Goal: Task Accomplishment & Management: Manage account settings

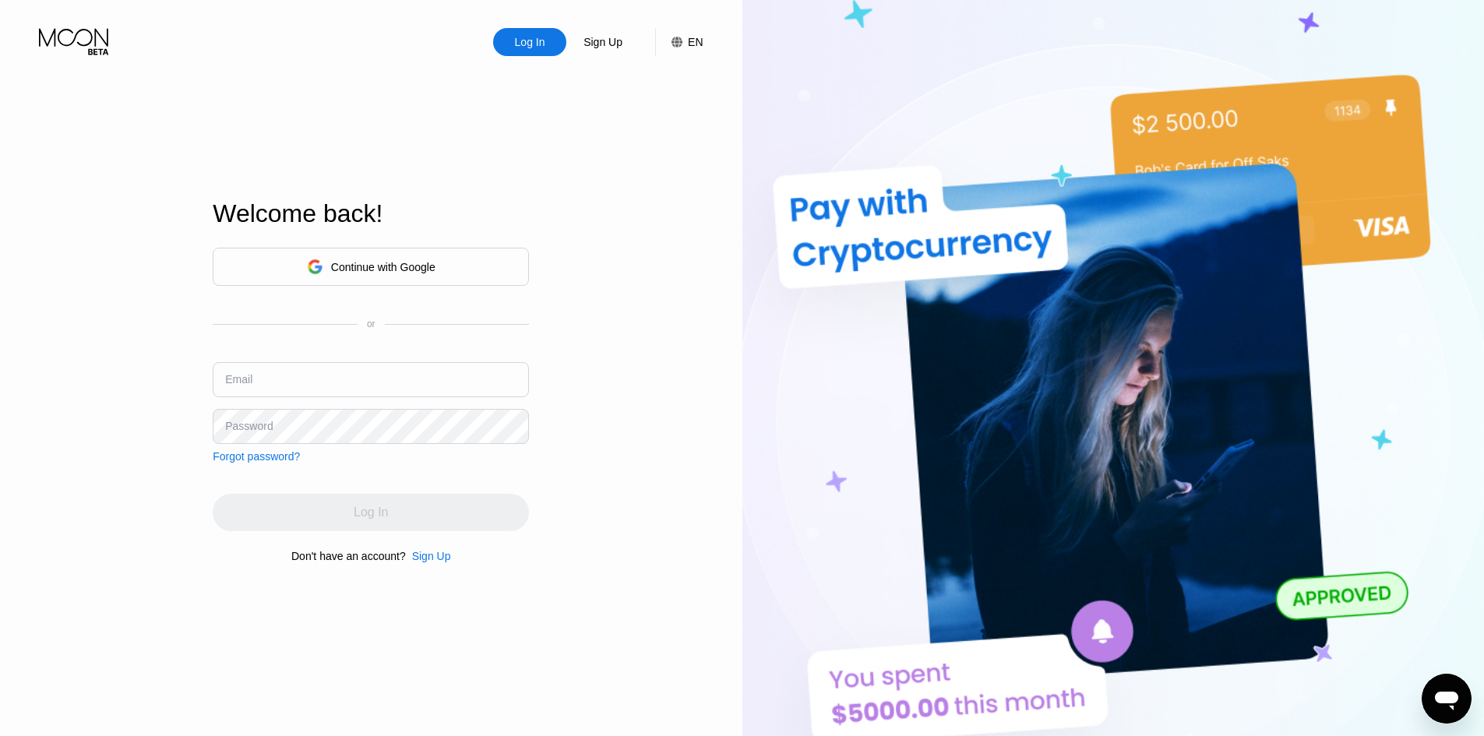
type input "[EMAIL_ADDRESS][DOMAIN_NAME]"
click at [591, 442] on div "Log In Sign Up EN Language English Save Welcome back! Continue with Google or E…" at bounding box center [371, 405] width 742 height 810
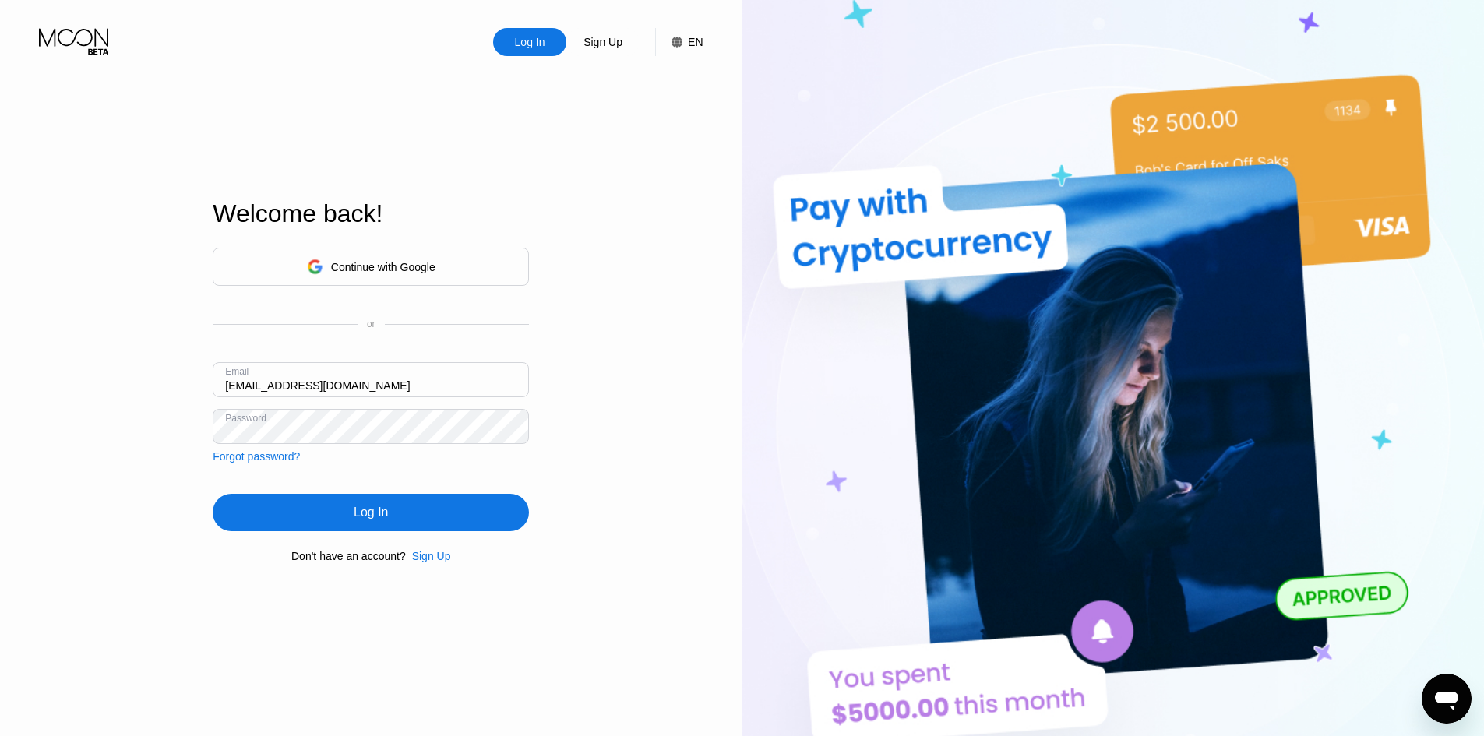
click at [365, 529] on div "Log In" at bounding box center [371, 512] width 316 height 37
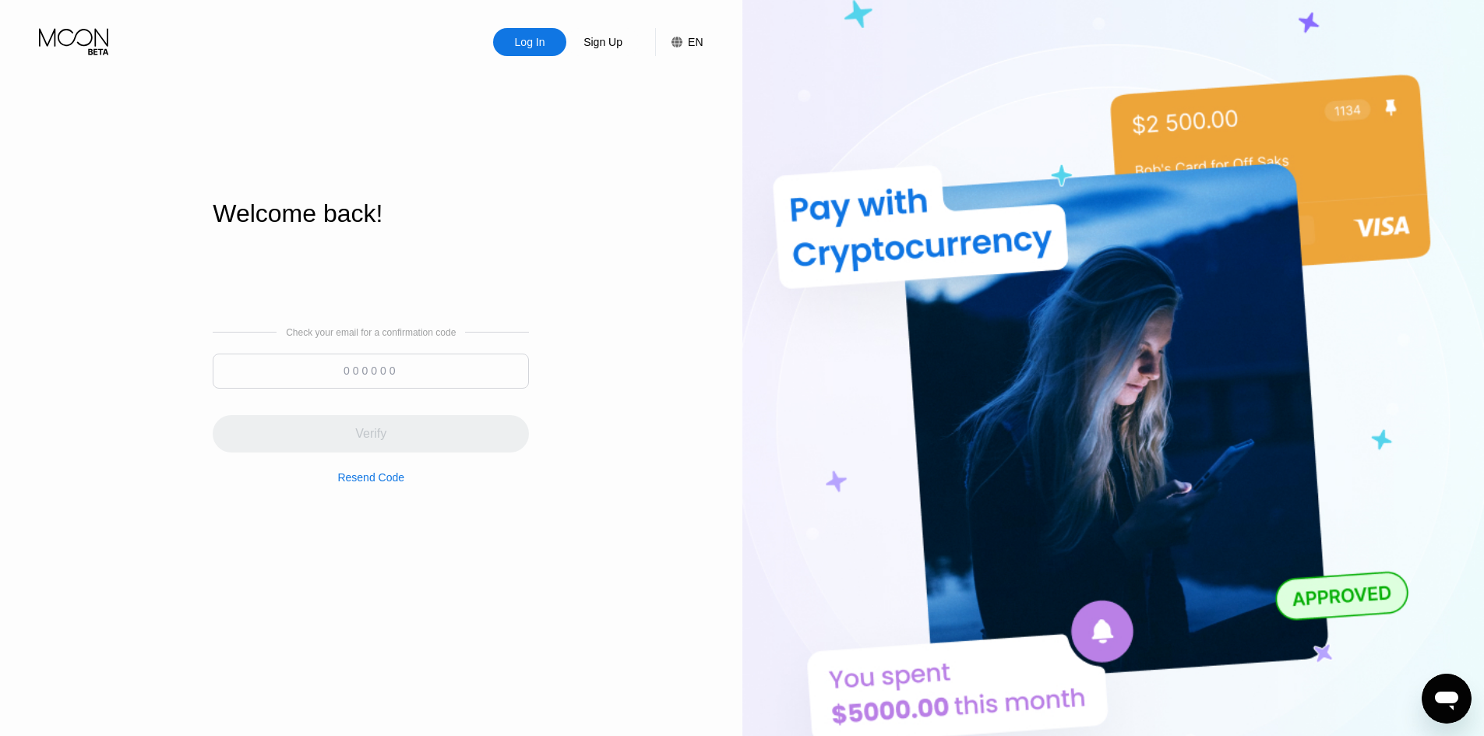
click at [377, 371] on input at bounding box center [371, 371] width 316 height 35
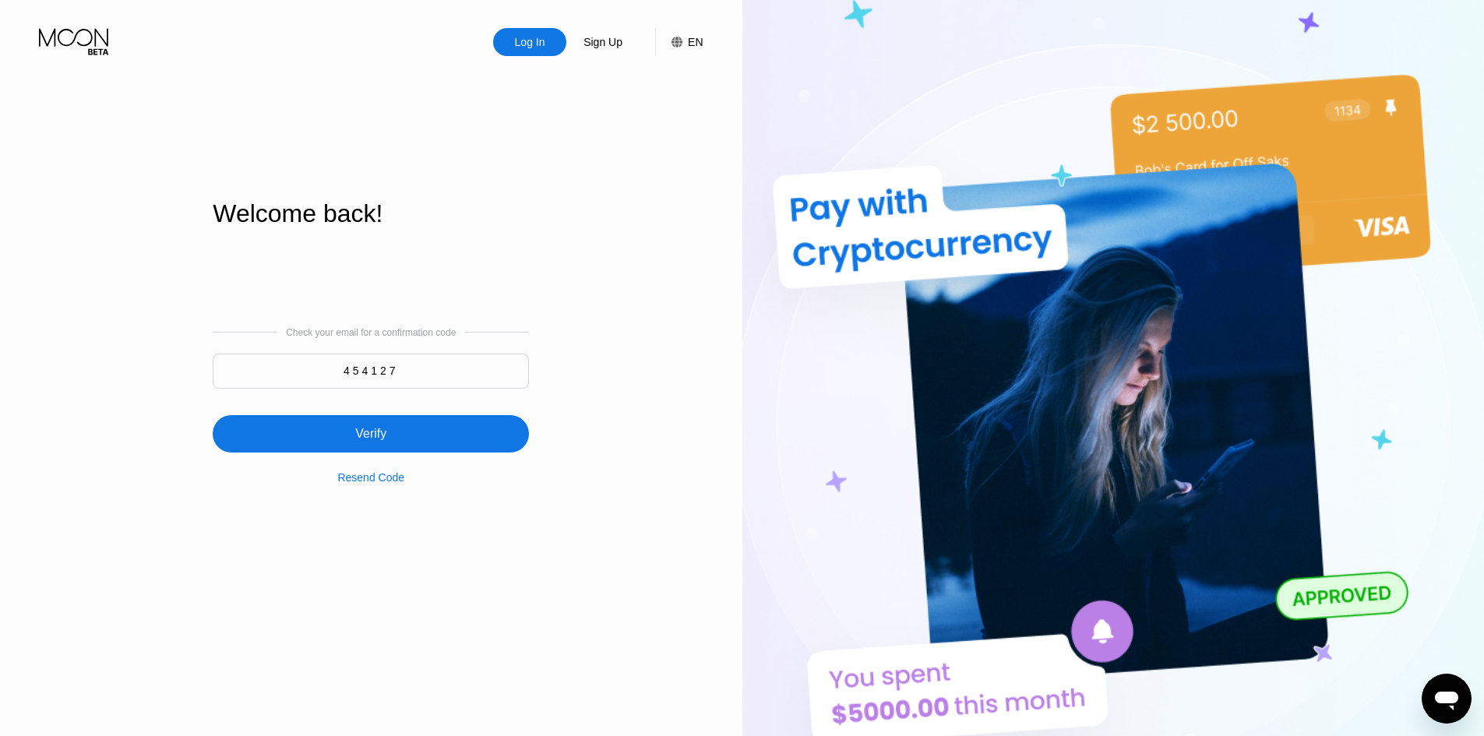
type input "454127"
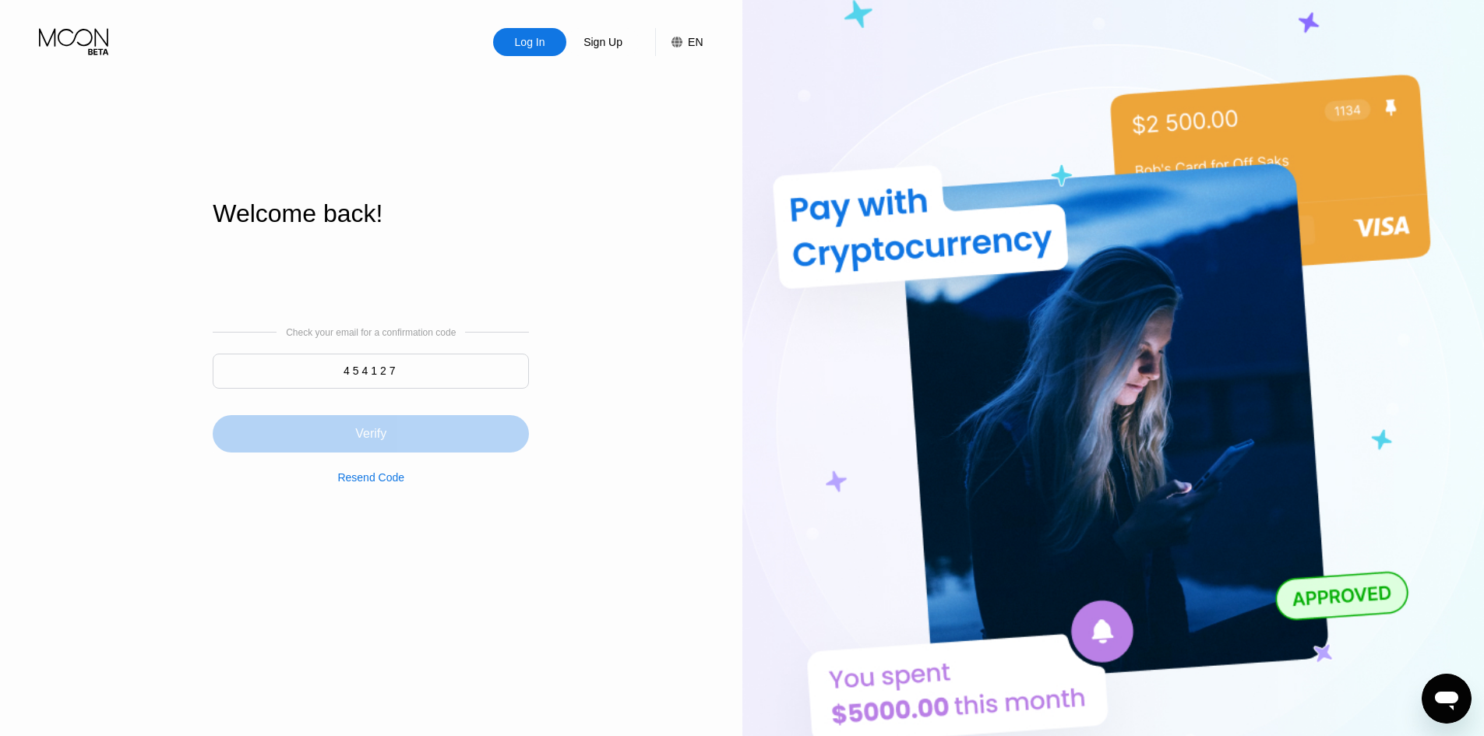
click at [400, 432] on div "Verify" at bounding box center [371, 433] width 316 height 37
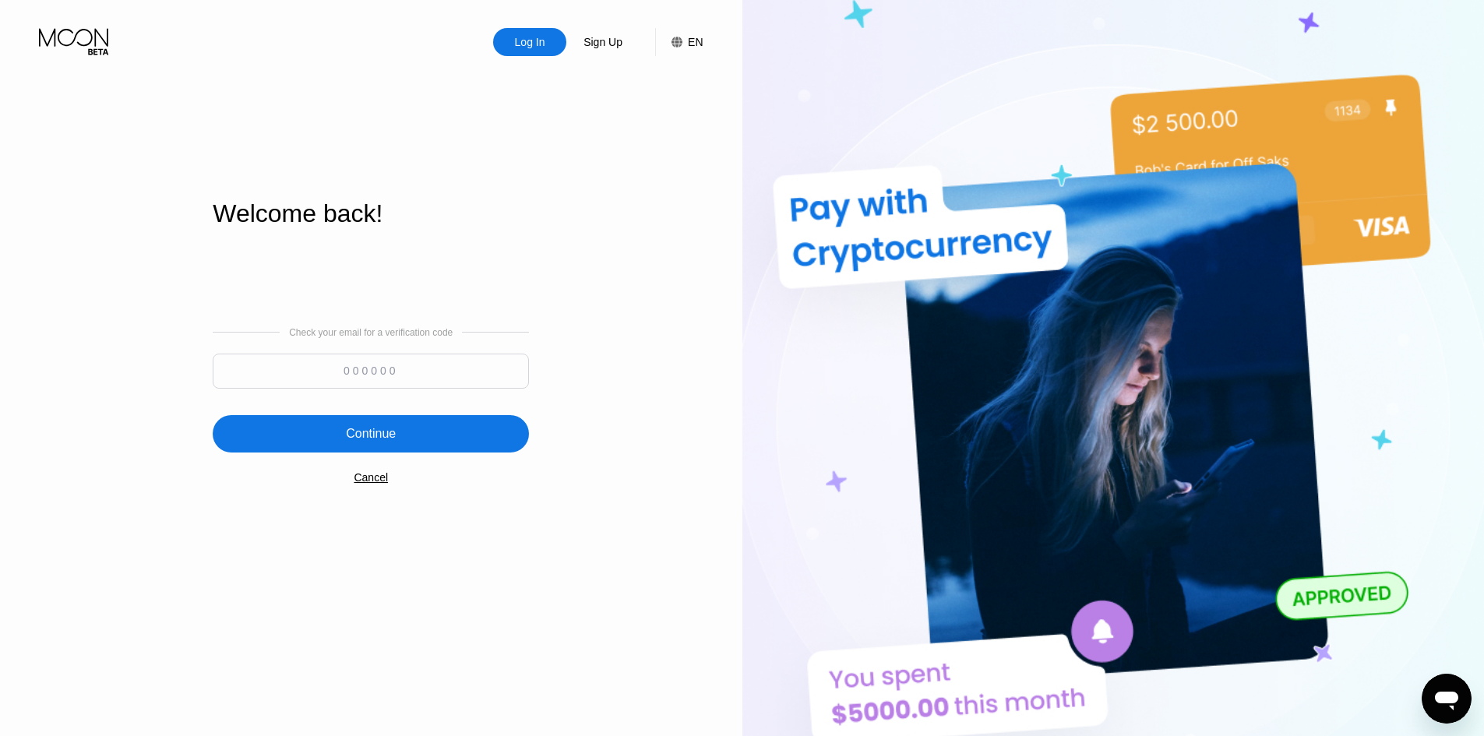
click at [367, 377] on input at bounding box center [371, 371] width 316 height 35
paste input "852295"
type input "852295"
click at [431, 438] on div "Continue" at bounding box center [371, 433] width 316 height 37
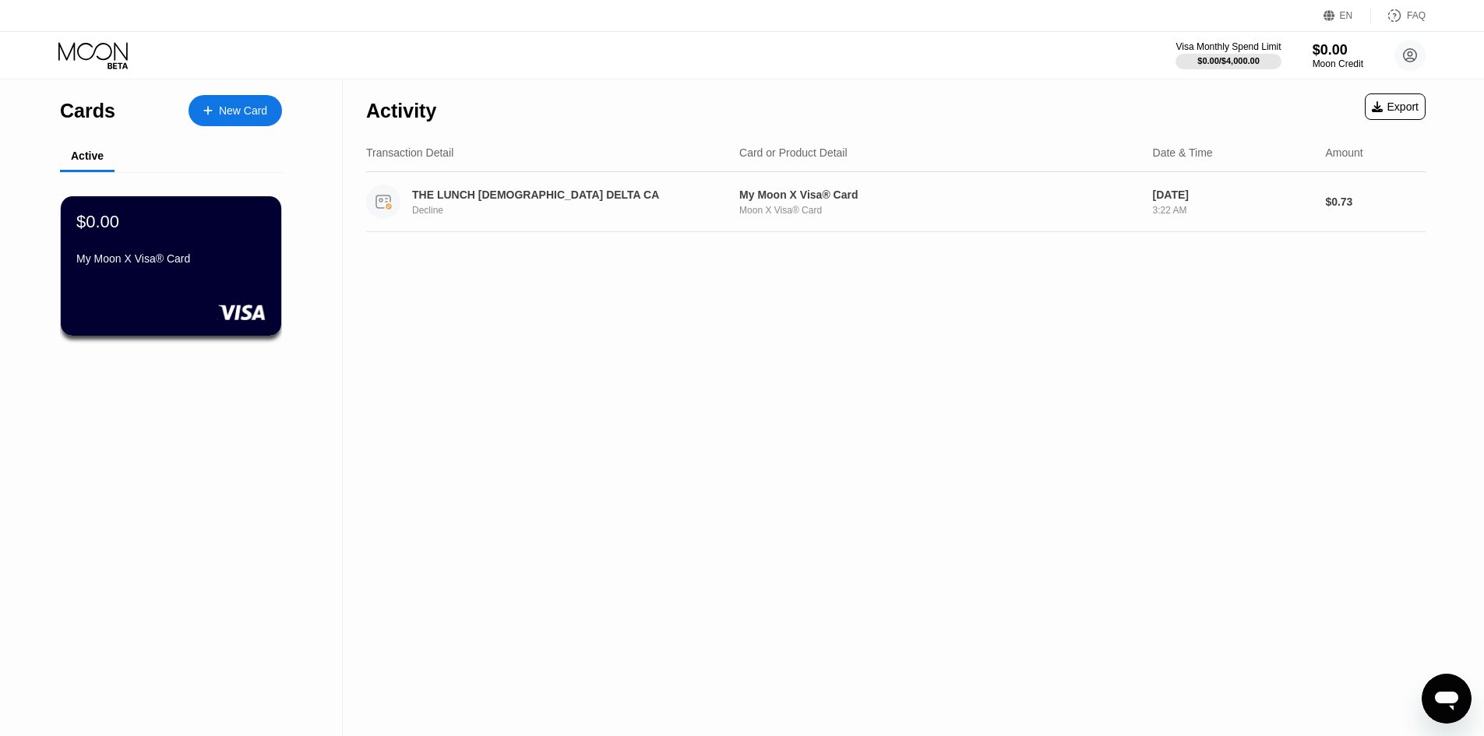
click at [532, 201] on div "THE LUNCH [DEMOGRAPHIC_DATA] DELTA CA" at bounding box center [563, 194] width 302 height 12
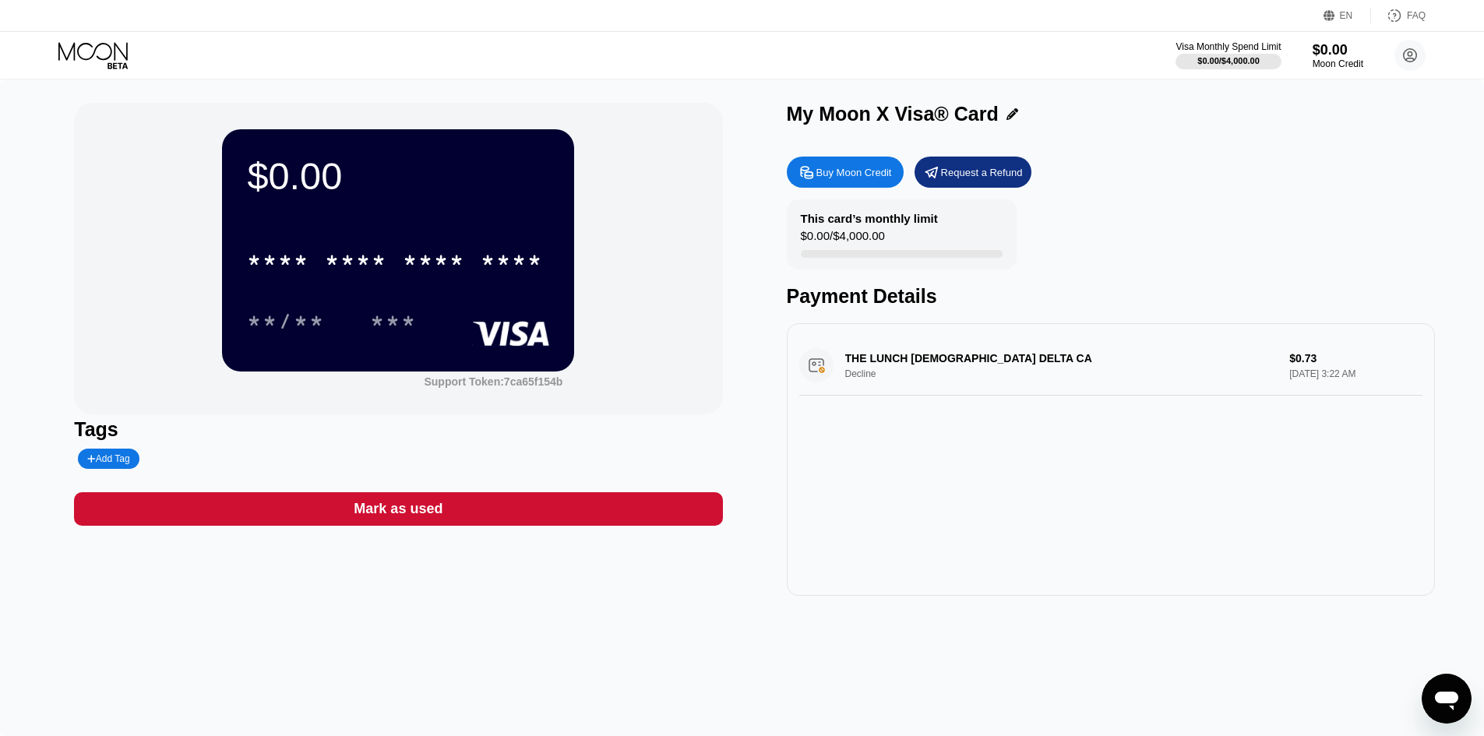
click at [446, 295] on div "* * * * * * * * * * * * **** **/** ***" at bounding box center [398, 275] width 302 height 92
click at [405, 287] on div "* * * * * * * * * * * * **** **/** ***" at bounding box center [398, 275] width 302 height 92
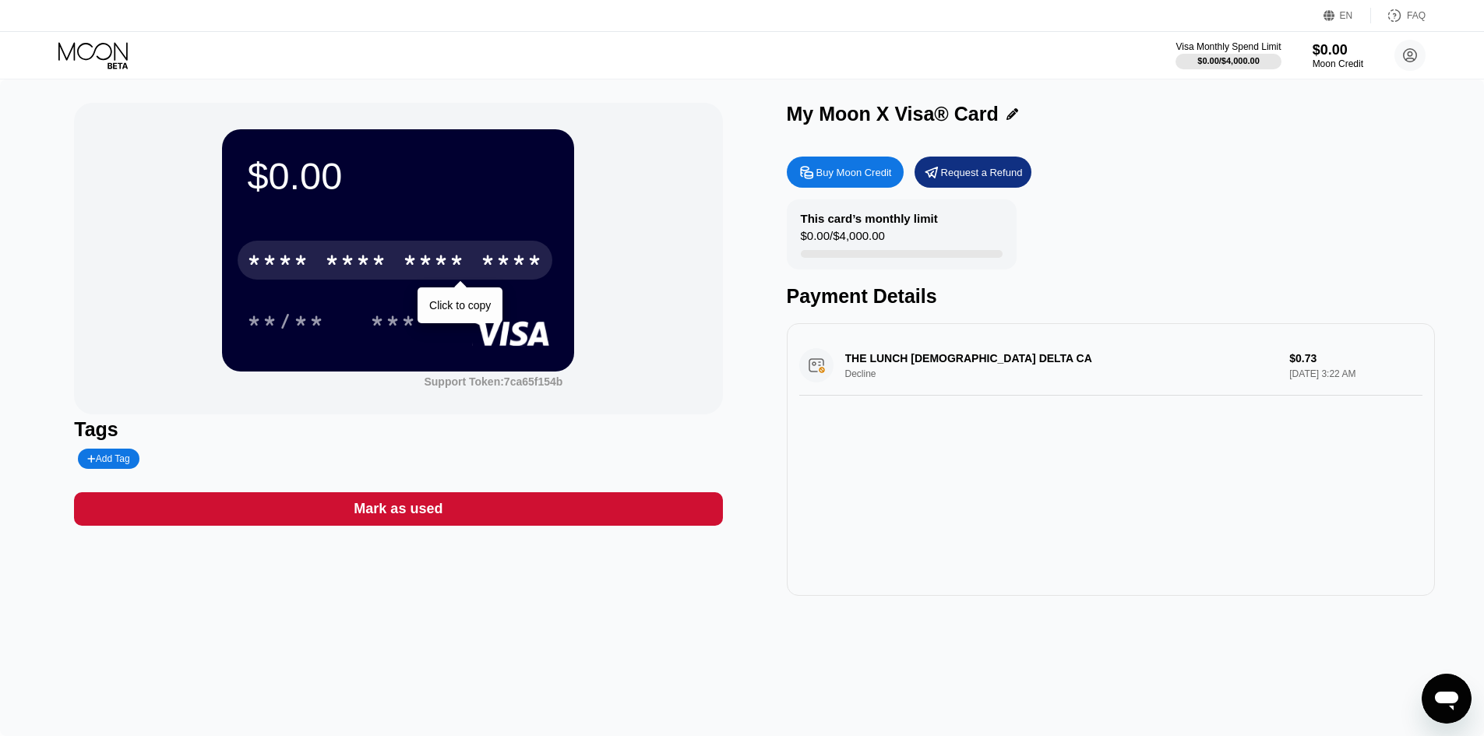
click at [403, 258] on div "* * * *" at bounding box center [434, 262] width 62 height 25
click at [403, 258] on div "****" at bounding box center [434, 262] width 62 height 25
click at [373, 266] on div "* * * *" at bounding box center [356, 262] width 62 height 25
